Goal: Navigation & Orientation: Find specific page/section

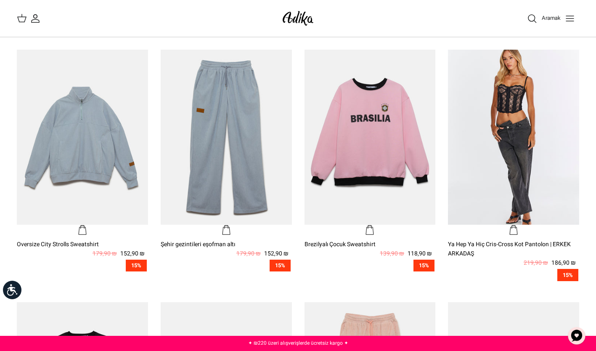
scroll to position [252, 0]
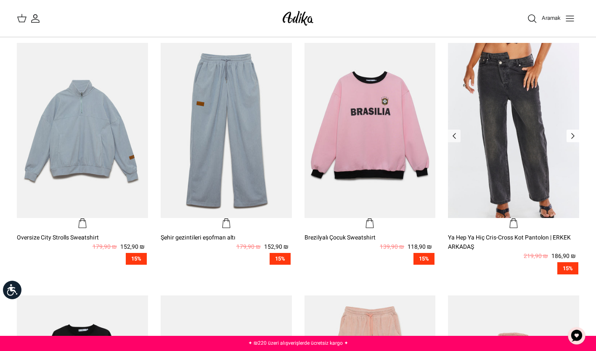
click at [575, 139] on icon "Sol" at bounding box center [573, 136] width 10 height 10
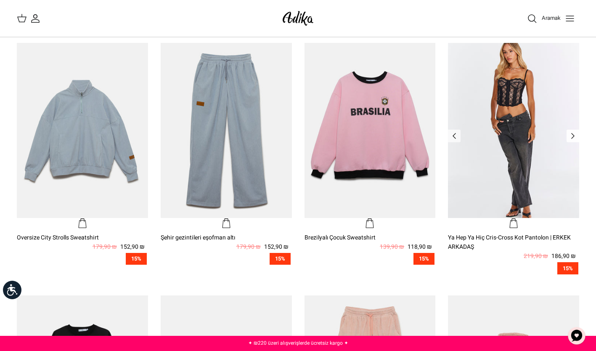
click at [575, 136] on icon "Sol" at bounding box center [573, 136] width 10 height 10
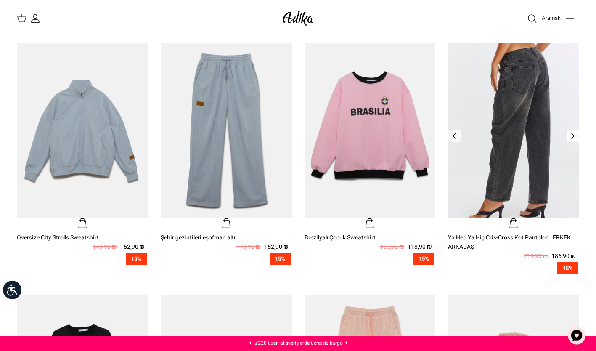
click at [574, 134] on icon "Sol" at bounding box center [573, 136] width 10 height 10
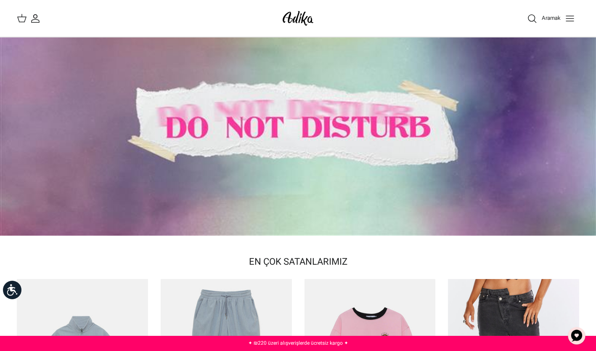
scroll to position [0, 0]
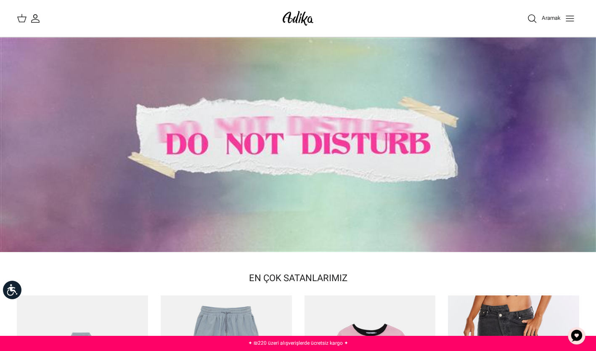
click at [180, 159] on div at bounding box center [298, 144] width 596 height 214
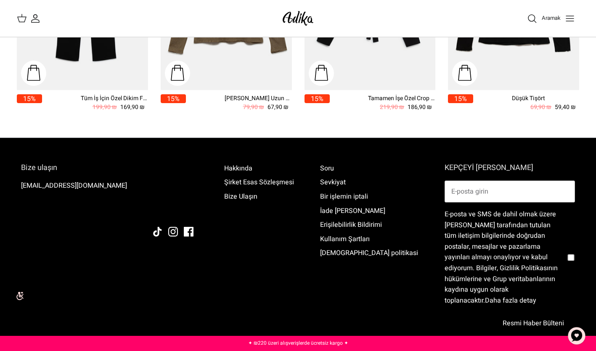
scroll to position [925, 0]
